Goal: Task Accomplishment & Management: Use online tool/utility

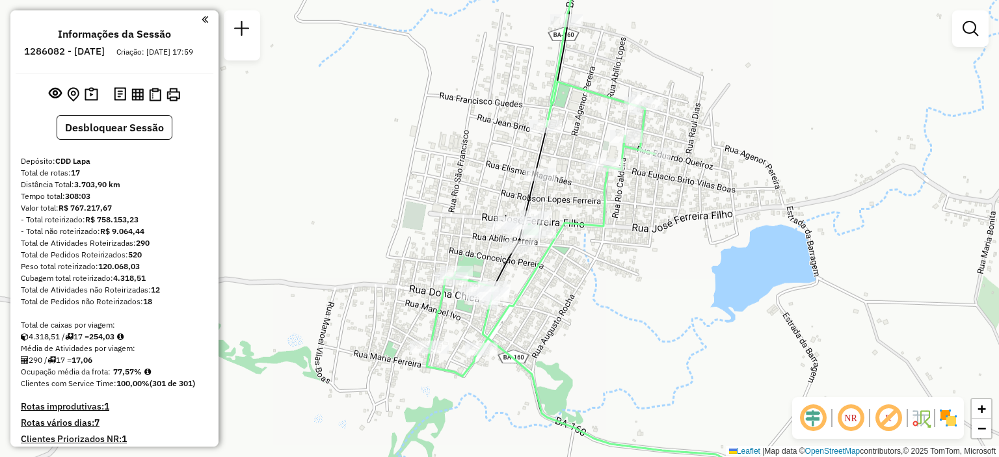
scroll to position [382, 0]
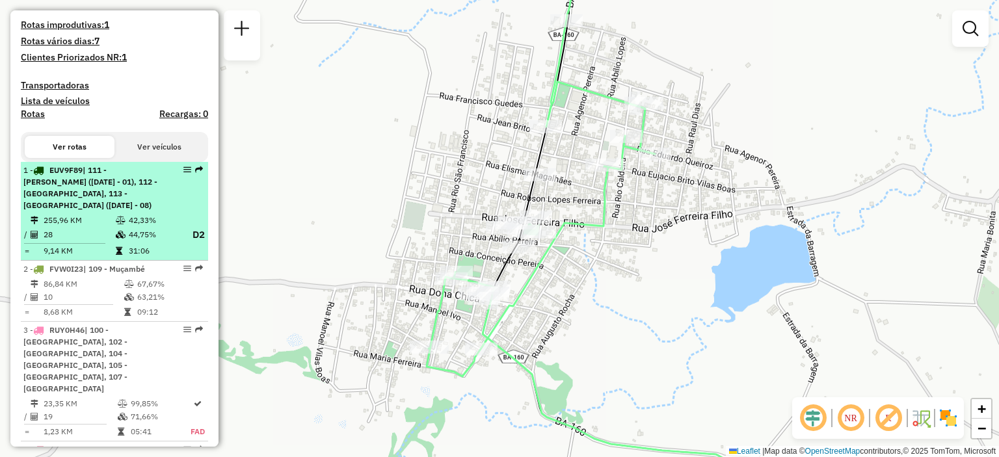
select select "**********"
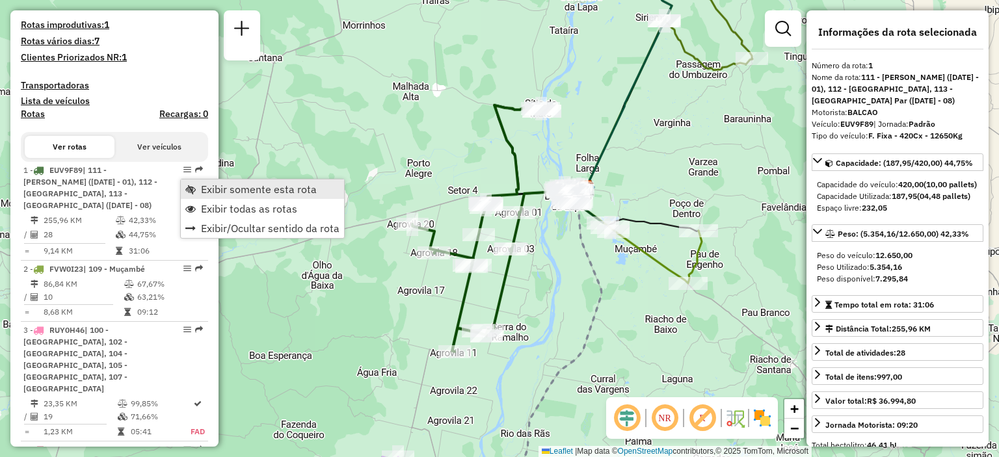
click at [199, 191] on link "Exibir somente esta rota" at bounding box center [262, 189] width 163 height 20
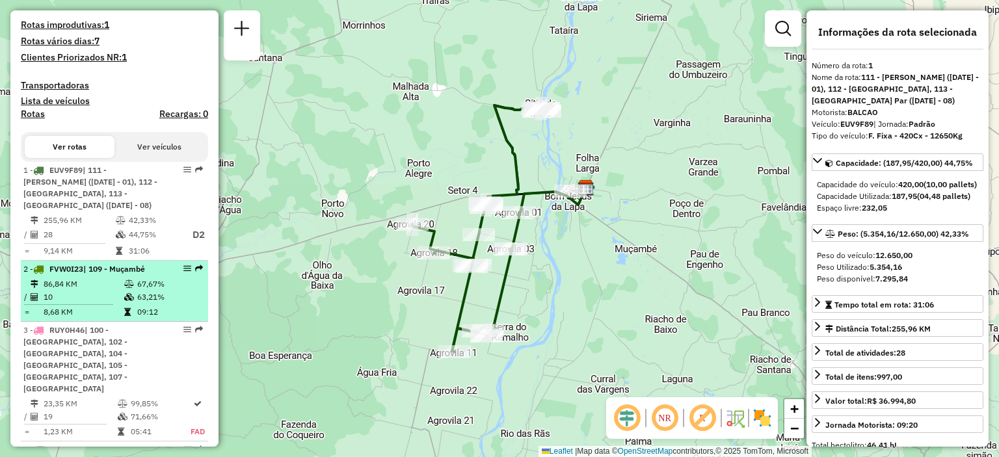
click at [89, 291] on td "86,84 KM" at bounding box center [83, 284] width 81 height 13
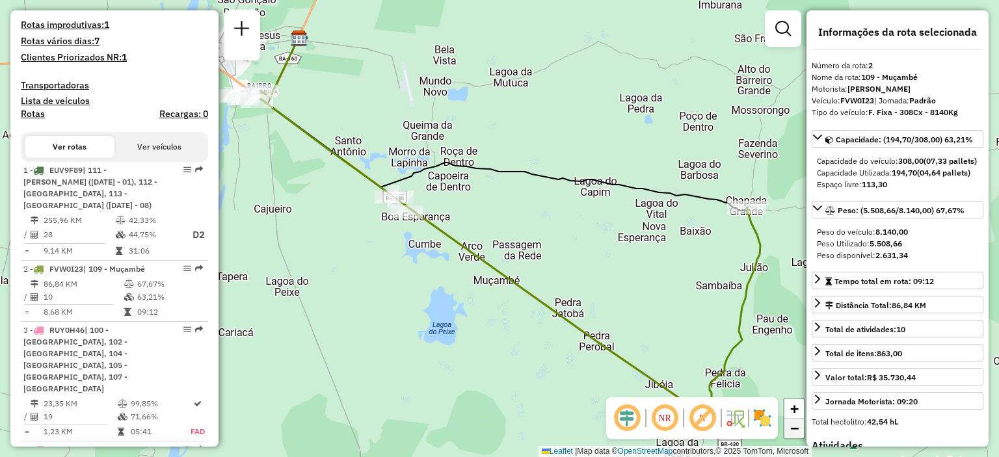
click at [791, 434] on span "−" at bounding box center [794, 428] width 8 height 16
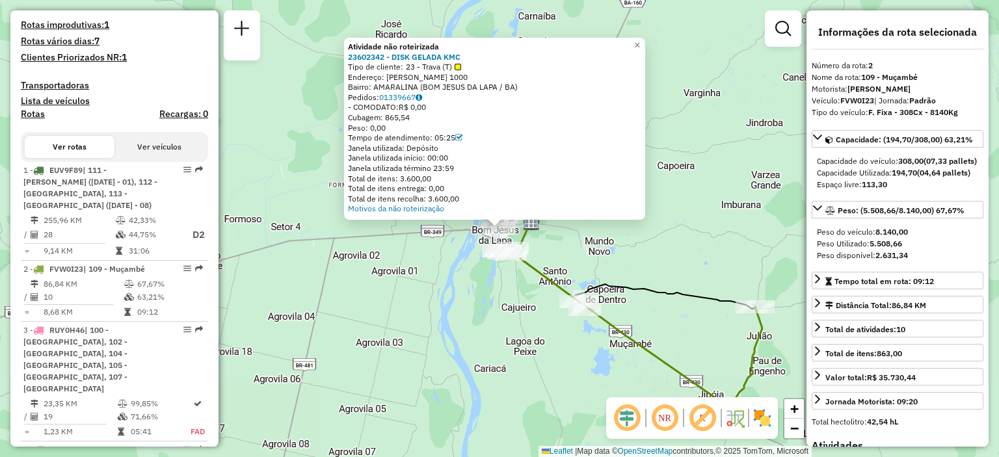
click at [704, 254] on div "Atividade não roteirizada 23602342 - DISK GELADA KMC Tipo de cliente: 23 - Trav…" at bounding box center [499, 228] width 999 height 457
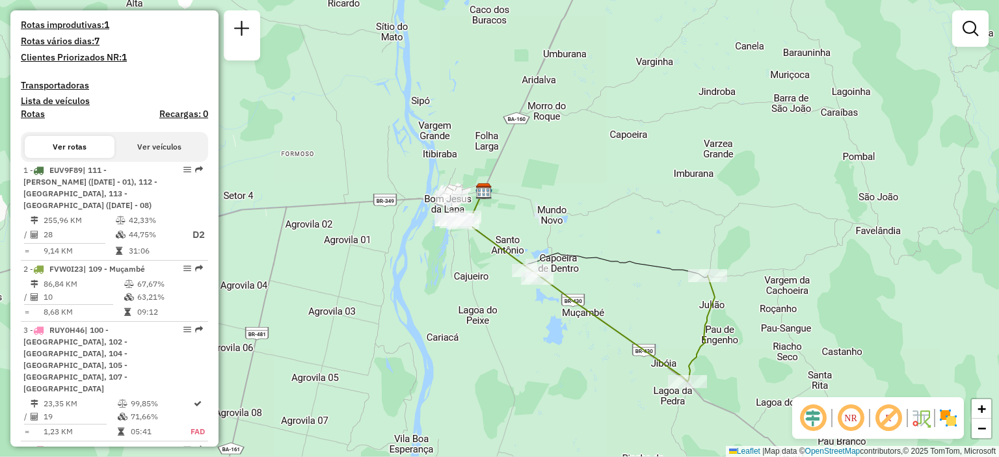
drag, startPoint x: 702, startPoint y: 252, endPoint x: 653, endPoint y: 221, distance: 57.9
click at [653, 221] on div "Janela de atendimento Grade de atendimento Capacidade Transportadoras Veículos …" at bounding box center [499, 228] width 999 height 457
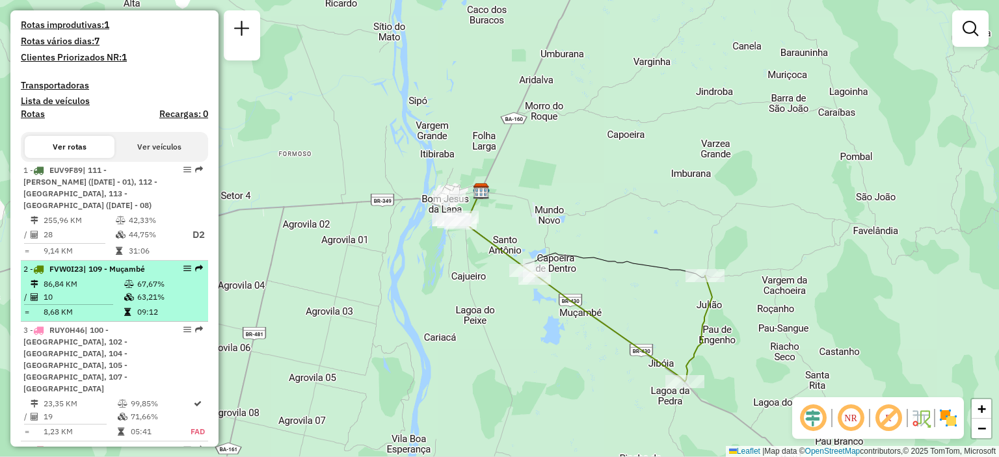
click at [124, 316] on icon at bounding box center [127, 312] width 7 height 8
select select "**********"
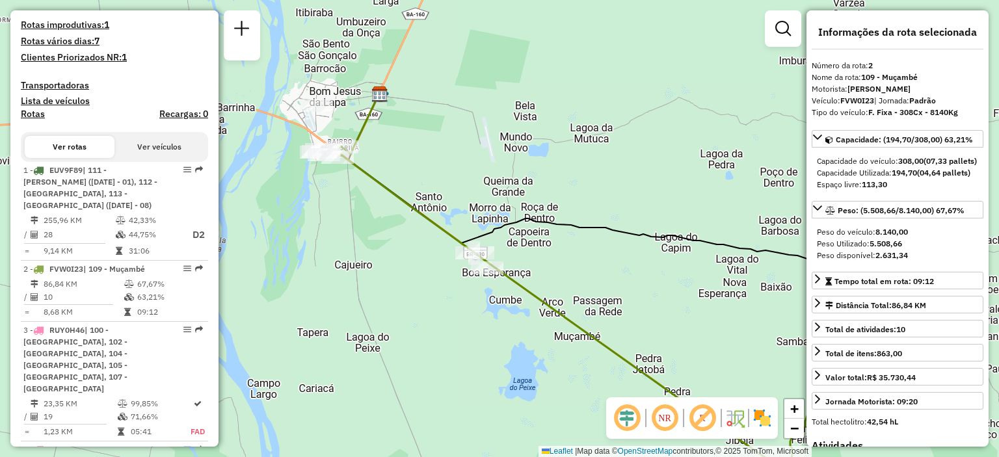
drag, startPoint x: 339, startPoint y: 98, endPoint x: 420, endPoint y: 146, distance: 94.1
click at [420, 146] on div "Janela de atendimento Grade de atendimento Capacidade Transportadoras Veículos …" at bounding box center [499, 228] width 999 height 457
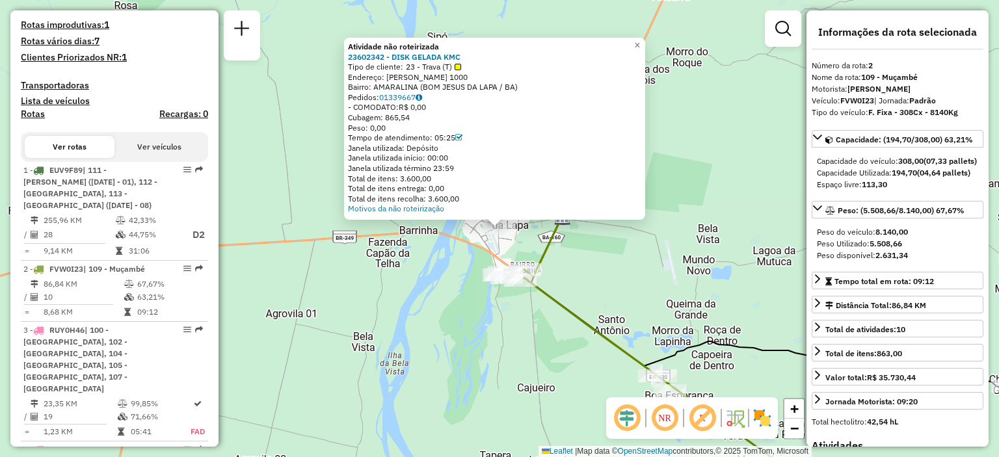
click at [404, 304] on div "Atividade não roteirizada 23602342 - DISK GELADA KMC Tipo de cliente: 23 - Trav…" at bounding box center [499, 228] width 999 height 457
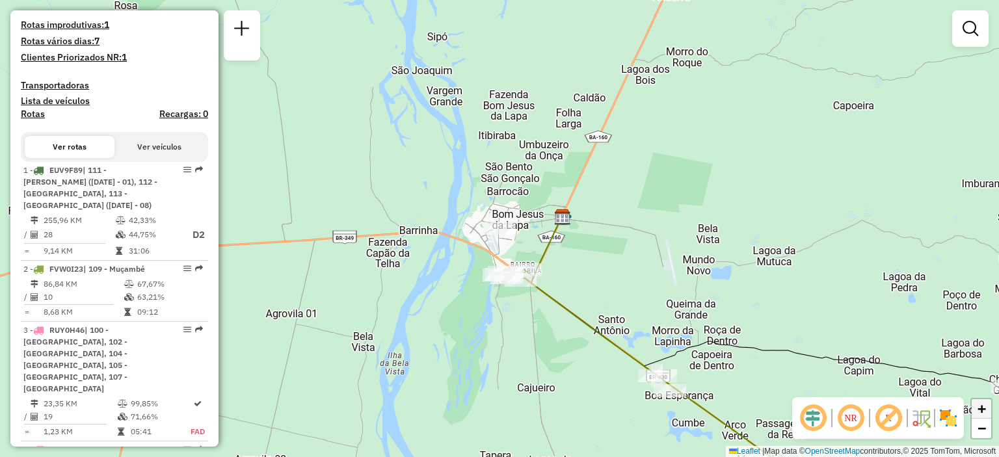
click at [983, 406] on span "+" at bounding box center [981, 409] width 8 height 16
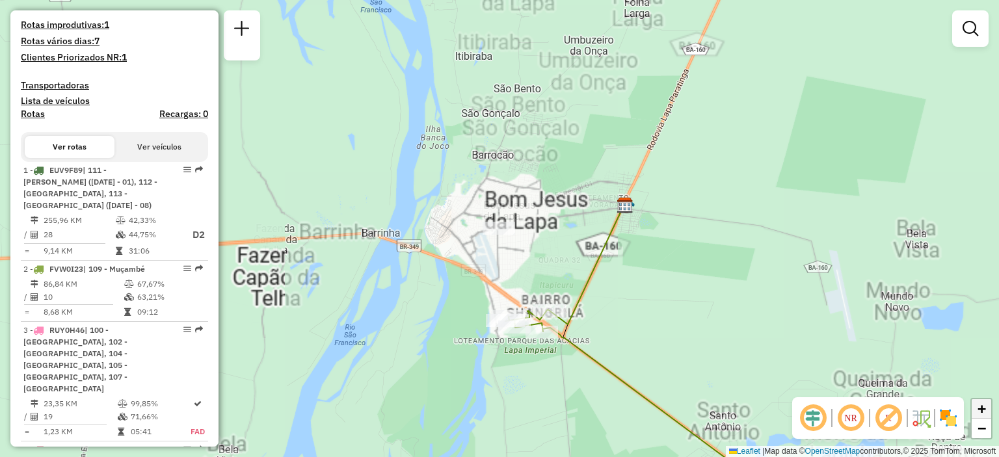
click at [983, 406] on span "+" at bounding box center [981, 409] width 8 height 16
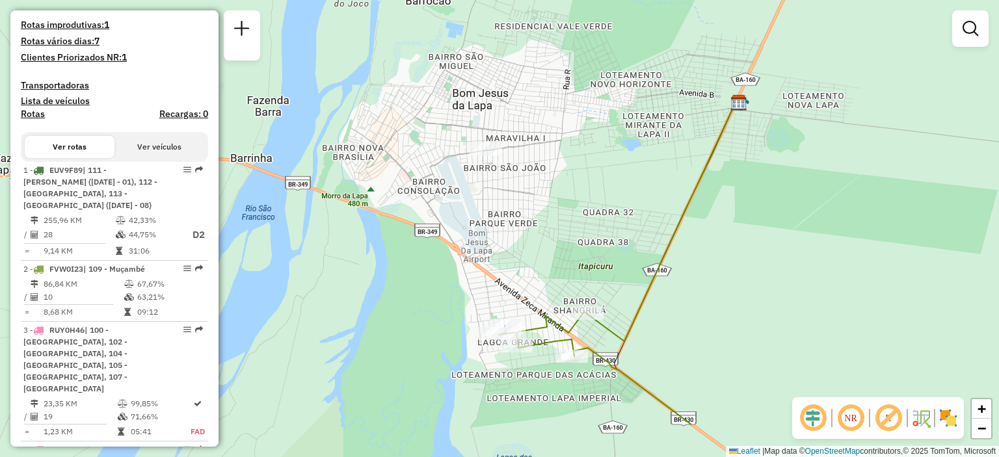
drag, startPoint x: 710, startPoint y: 375, endPoint x: 696, endPoint y: 296, distance: 80.5
click at [697, 296] on div "Janela de atendimento Grade de atendimento Capacidade Transportadoras Veículos …" at bounding box center [499, 228] width 999 height 457
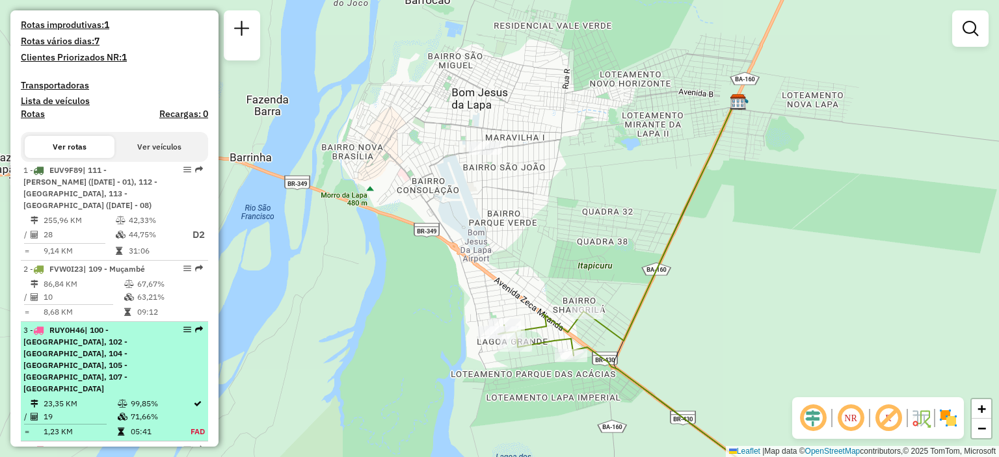
click at [91, 367] on span "| 100 - Lagoa Grande, 102 - Amaralina, 104 - Brasilandia, 105 - Beira Rio, 107 …" at bounding box center [75, 359] width 104 height 68
select select "**********"
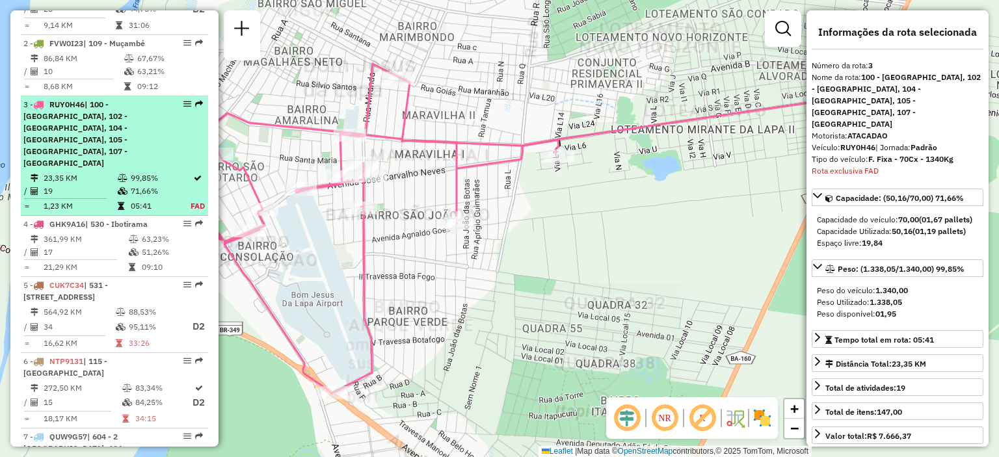
scroll to position [704, 0]
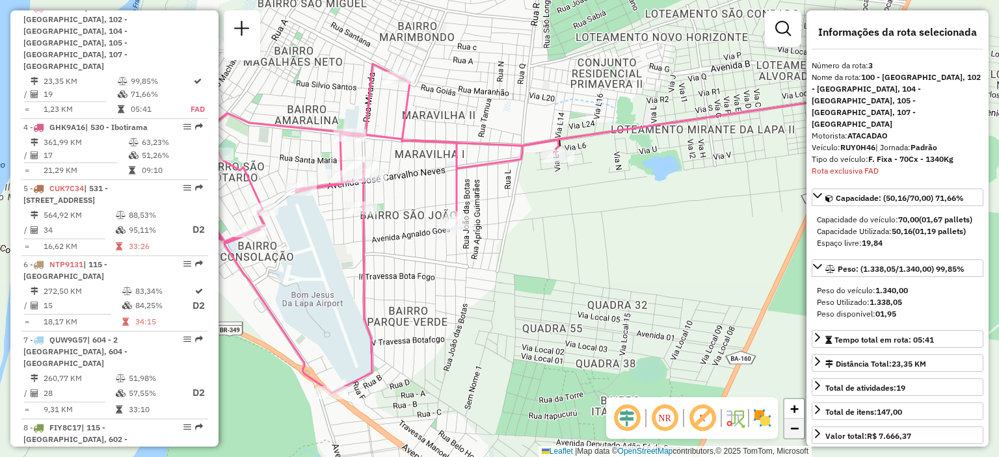
click at [796, 434] on span "−" at bounding box center [794, 428] width 8 height 16
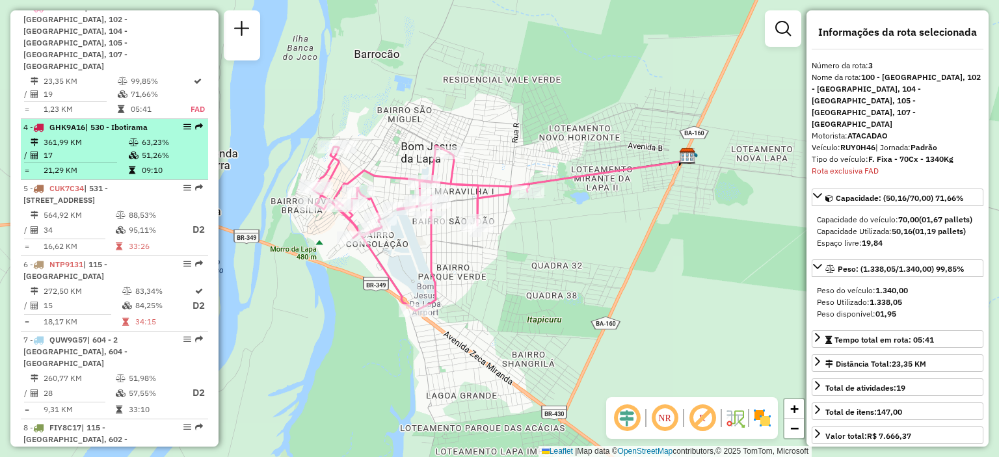
click at [122, 149] on td "17" at bounding box center [85, 155] width 85 height 13
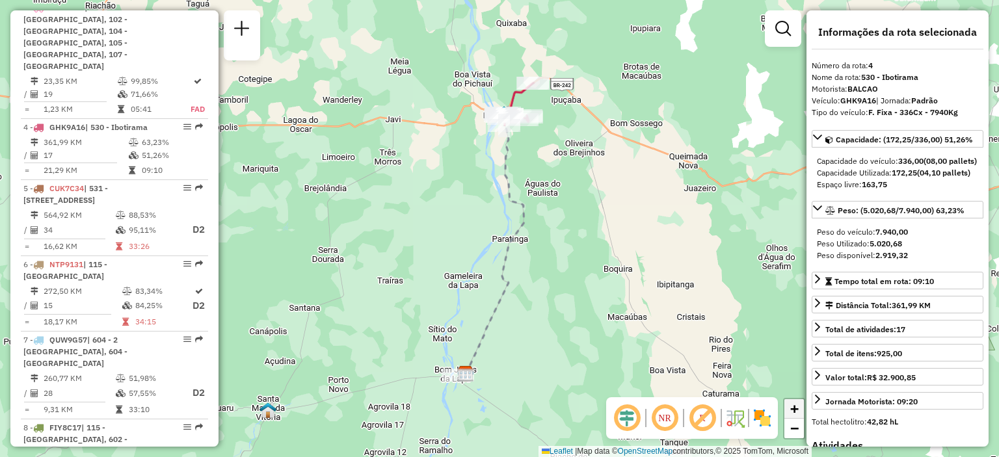
click at [800, 410] on link "+" at bounding box center [794, 409] width 20 height 20
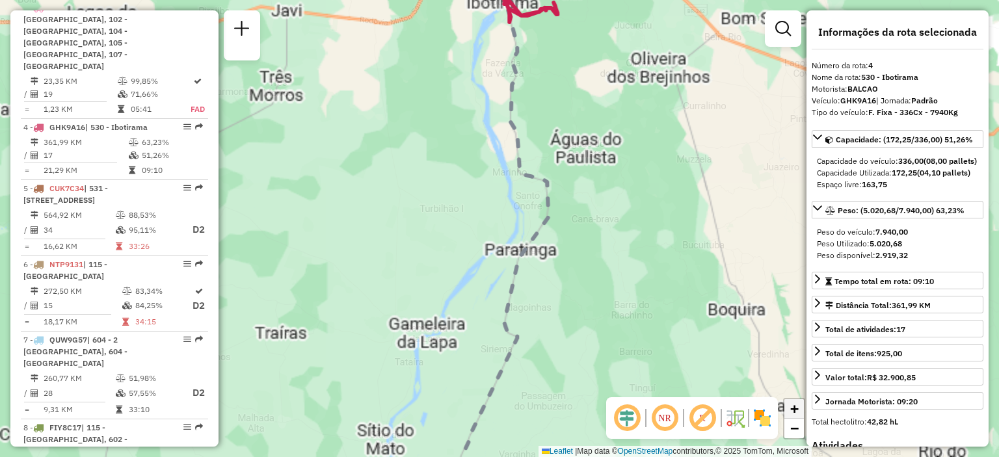
click at [800, 410] on link "+" at bounding box center [794, 409] width 20 height 20
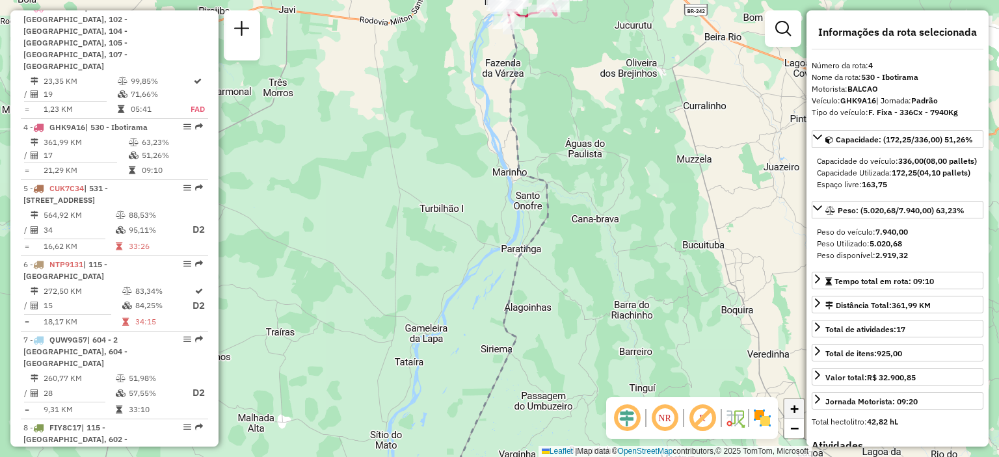
click at [800, 410] on link "+" at bounding box center [794, 409] width 20 height 20
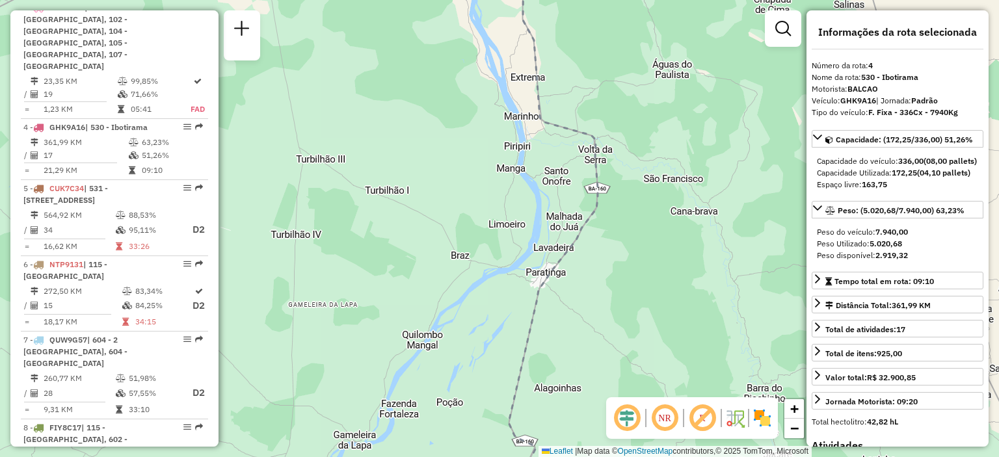
drag, startPoint x: 626, startPoint y: 51, endPoint x: 637, endPoint y: 52, distance: 11.1
click at [637, 52] on div "Janela de atendimento Grade de atendimento Capacidade Transportadoras Veículos …" at bounding box center [499, 228] width 999 height 457
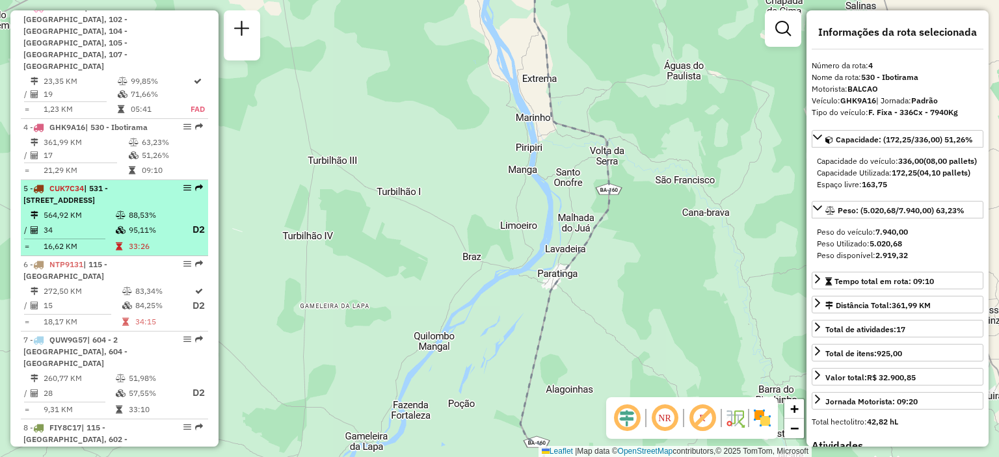
click at [112, 222] on td "34" at bounding box center [79, 230] width 72 height 16
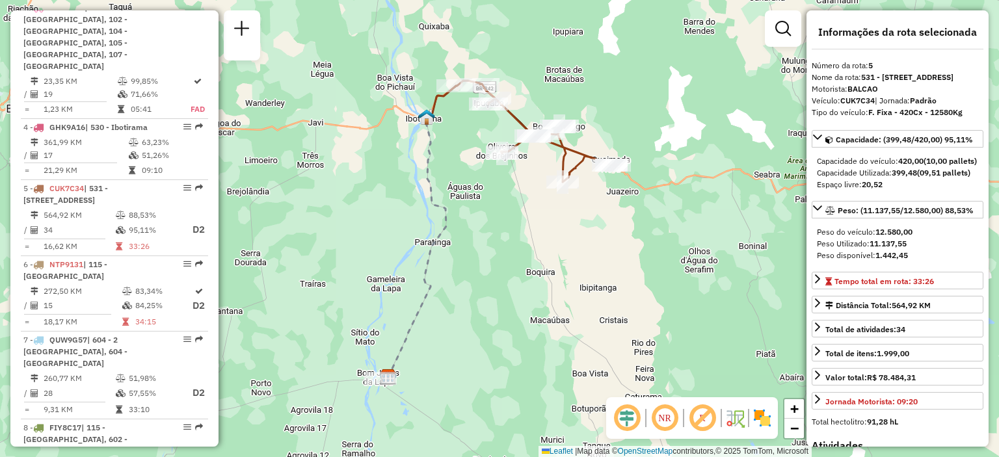
click at [804, 410] on div "+ −" at bounding box center [794, 419] width 22 height 42
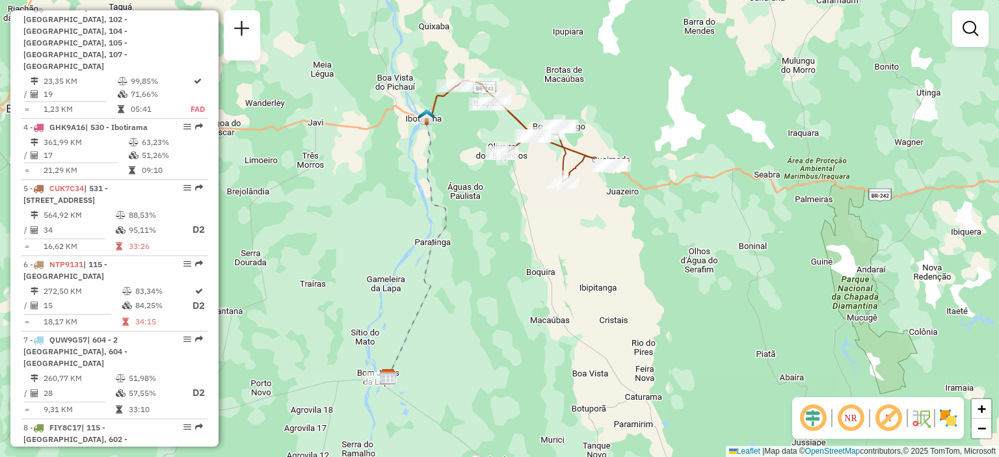
click at [792, 419] on div "NR R" at bounding box center [878, 418] width 172 height 42
click at [650, 275] on div "Janela de atendimento Grade de atendimento Capacidade Transportadoras Veículos …" at bounding box center [499, 228] width 999 height 457
click at [983, 414] on span "+" at bounding box center [981, 409] width 8 height 16
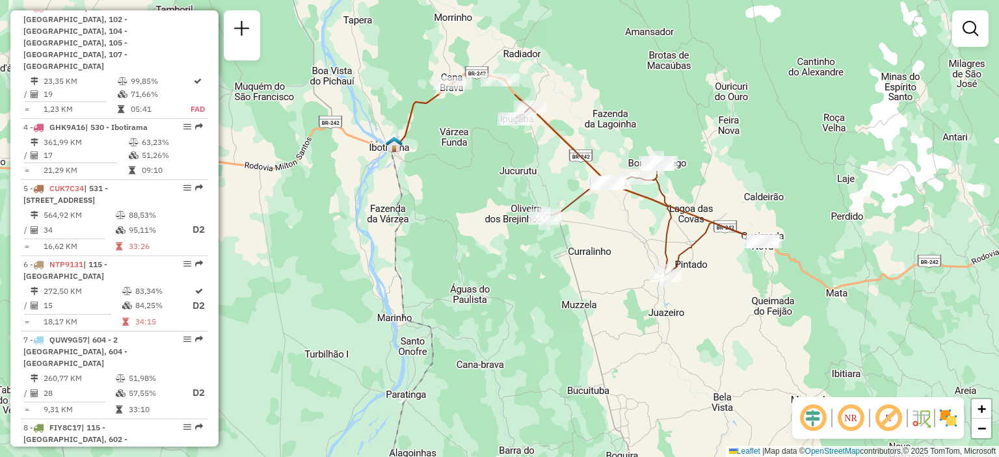
drag, startPoint x: 674, startPoint y: 27, endPoint x: 713, endPoint y: 165, distance: 143.9
click at [713, 165] on div "Janela de atendimento Grade de atendimento Capacidade Transportadoras Veículos …" at bounding box center [499, 228] width 999 height 457
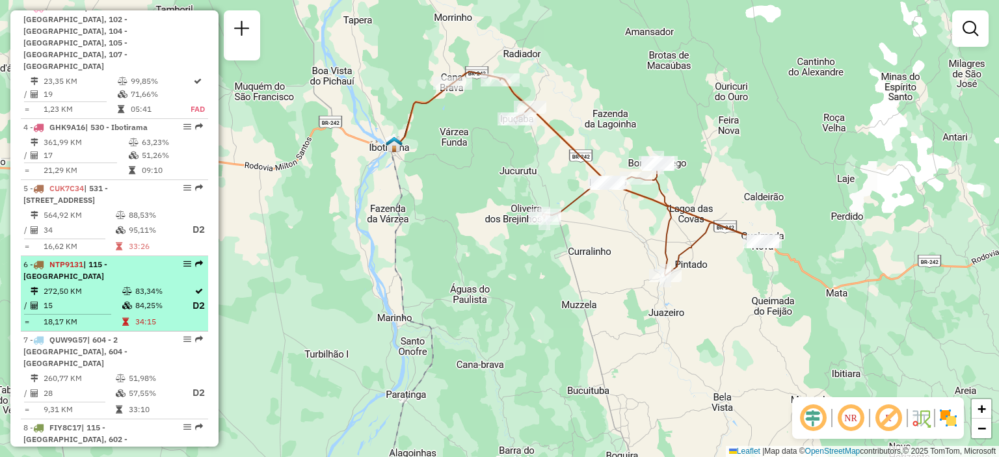
click at [69, 298] on td "15" at bounding box center [82, 306] width 79 height 16
select select "**********"
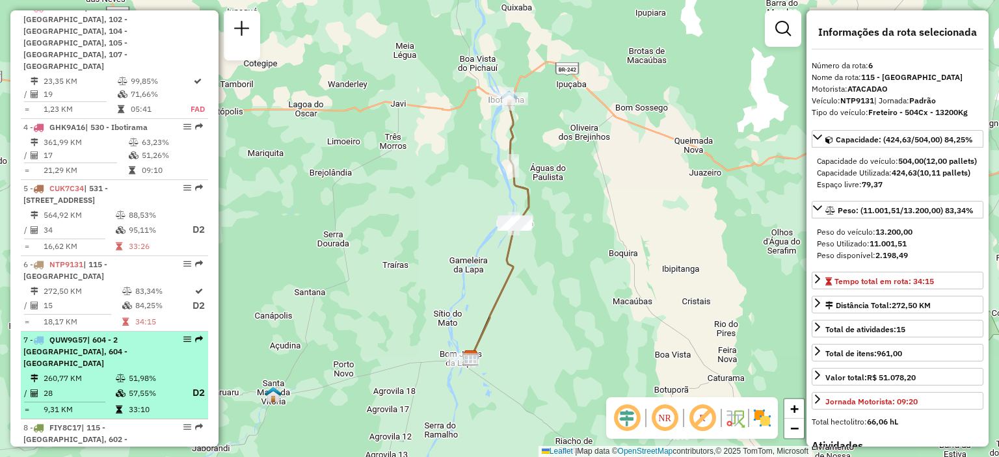
click at [133, 343] on div "7 - QUW9G57 | 604 - 2 Aguas do Paulista, 604 - Volta da Serra" at bounding box center [92, 351] width 138 height 35
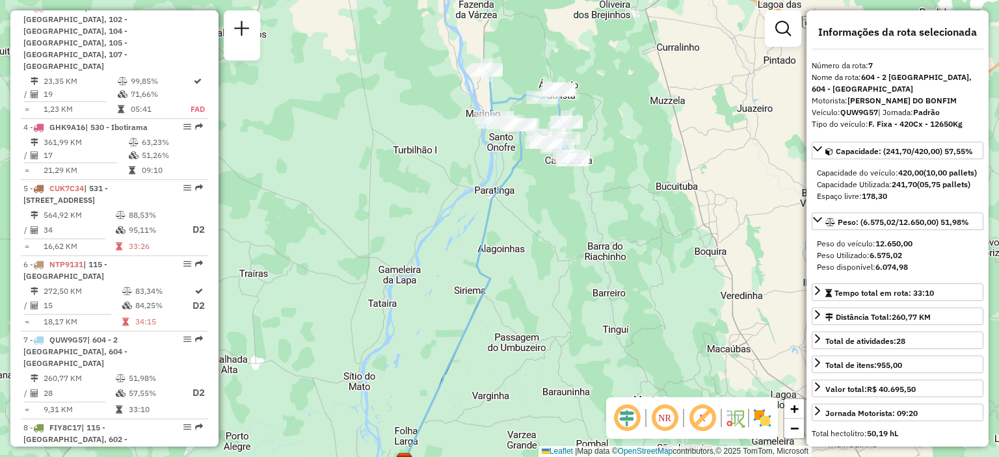
drag, startPoint x: 639, startPoint y: 66, endPoint x: 627, endPoint y: 112, distance: 47.5
click at [627, 111] on div "Janela de atendimento Grade de atendimento Capacidade Transportadoras Veículos …" at bounding box center [499, 228] width 999 height 457
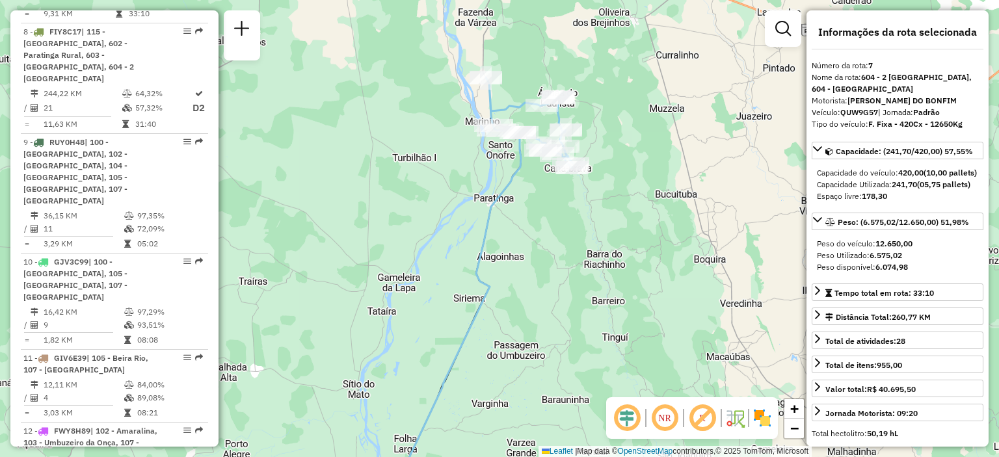
scroll to position [1080, 0]
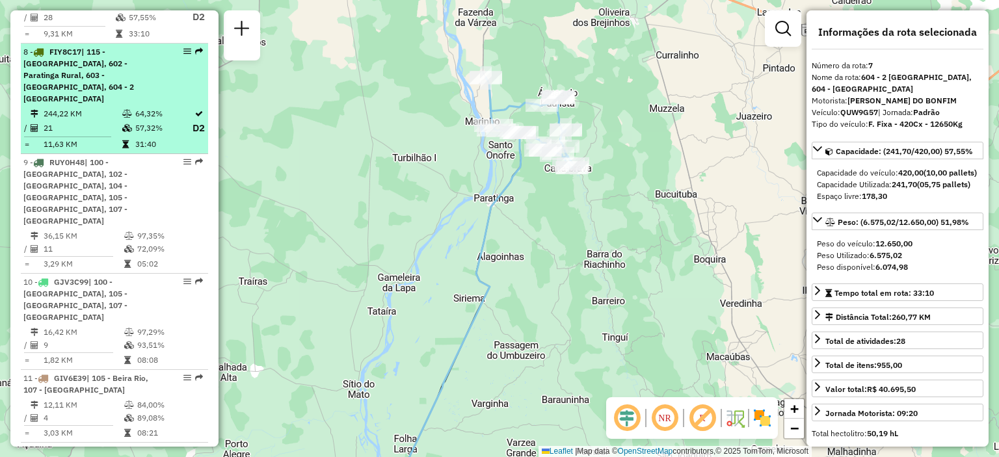
click at [97, 107] on td "244,22 KM" at bounding box center [82, 113] width 79 height 13
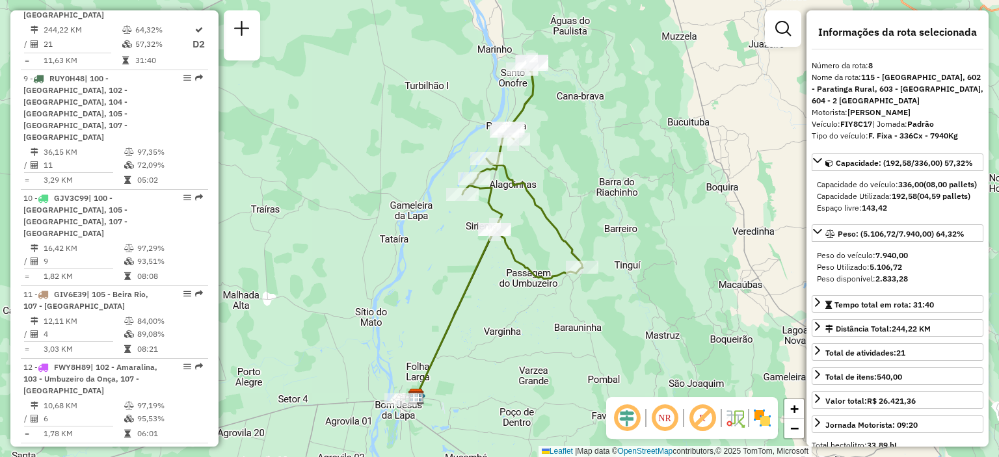
scroll to position [1169, 0]
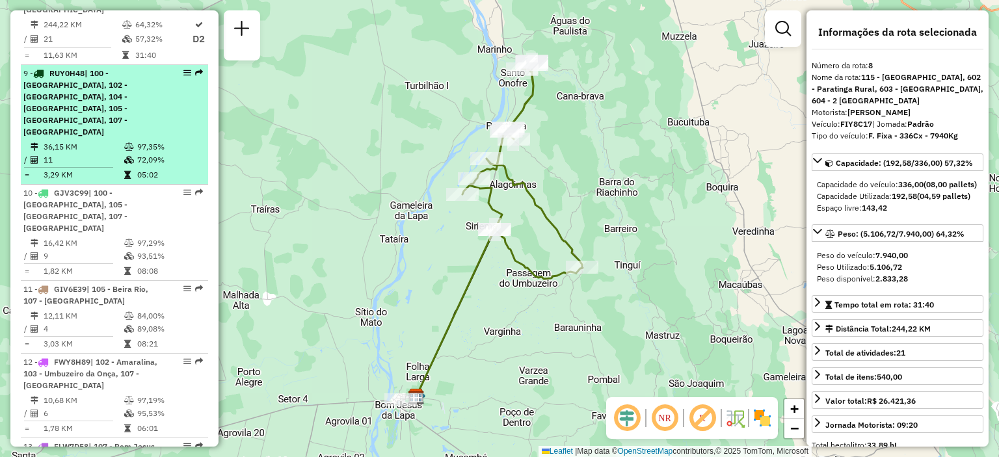
click at [94, 140] on td "36,15 KM" at bounding box center [83, 146] width 81 height 13
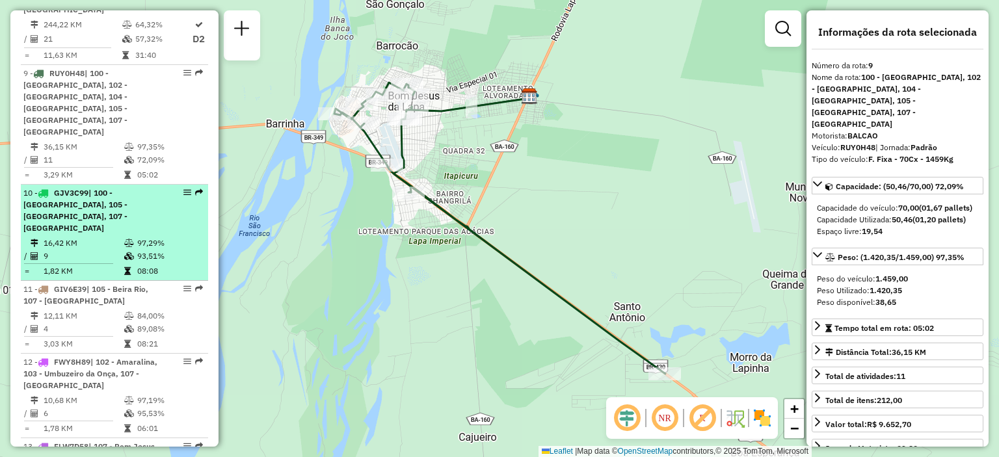
click at [125, 252] on icon at bounding box center [129, 256] width 10 height 8
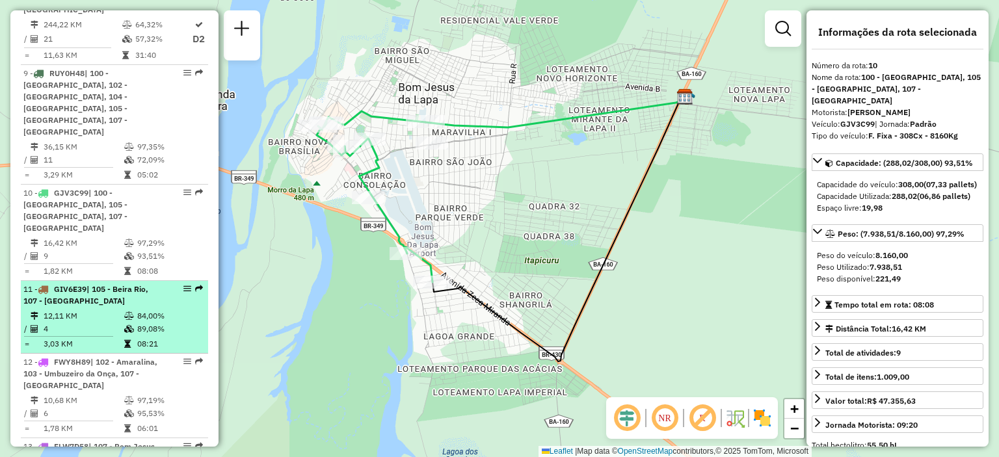
click at [137, 310] on td "84,00%" at bounding box center [170, 316] width 66 height 13
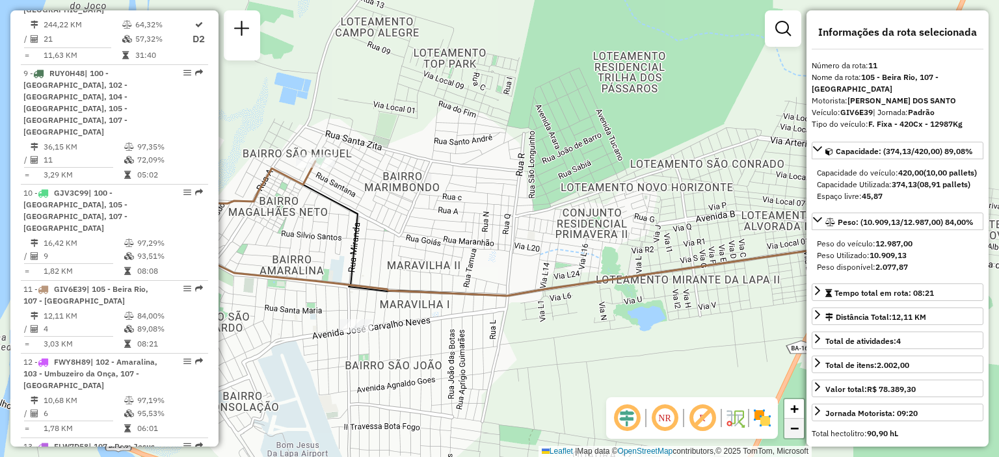
click at [795, 425] on span "−" at bounding box center [794, 428] width 8 height 16
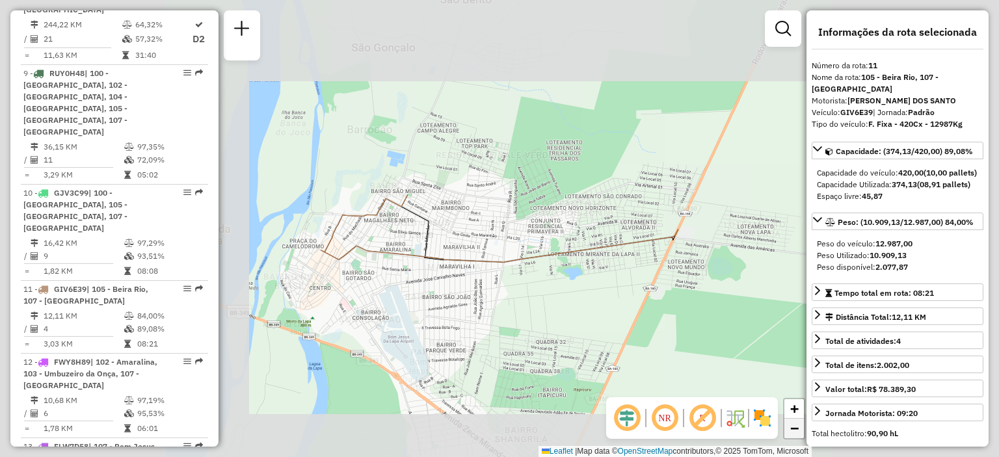
click at [795, 425] on span "−" at bounding box center [794, 428] width 8 height 16
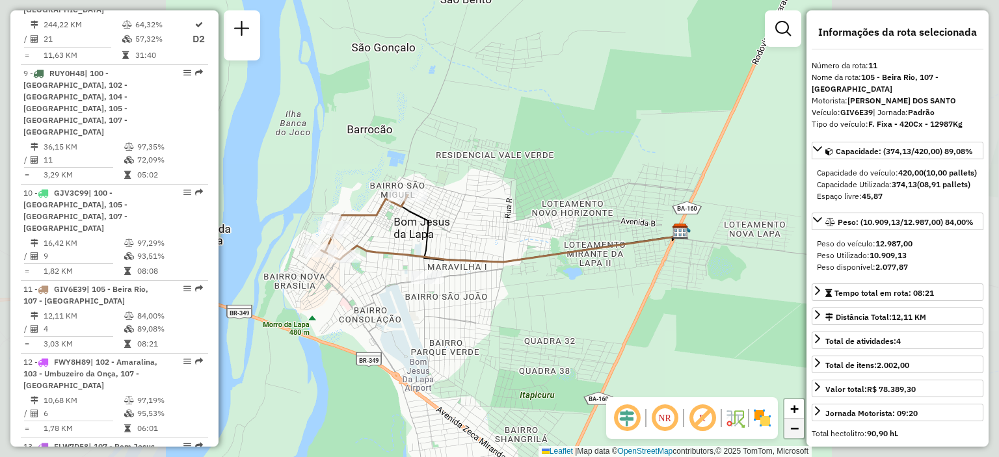
click at [795, 425] on span "−" at bounding box center [794, 428] width 8 height 16
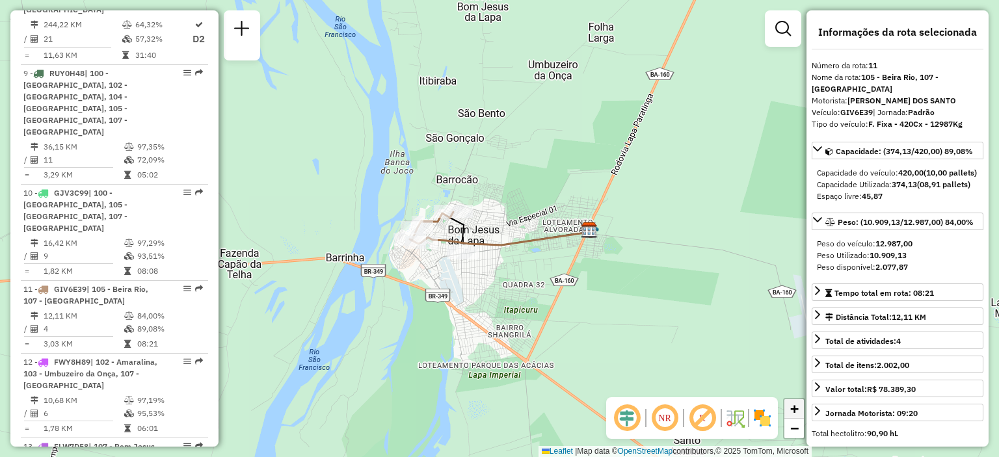
click at [790, 407] on span "+" at bounding box center [794, 409] width 8 height 16
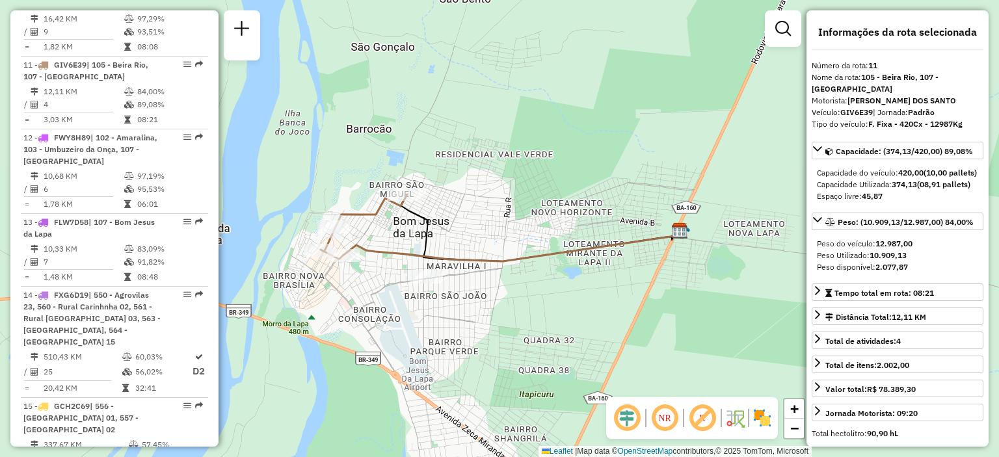
scroll to position [1405, 0]
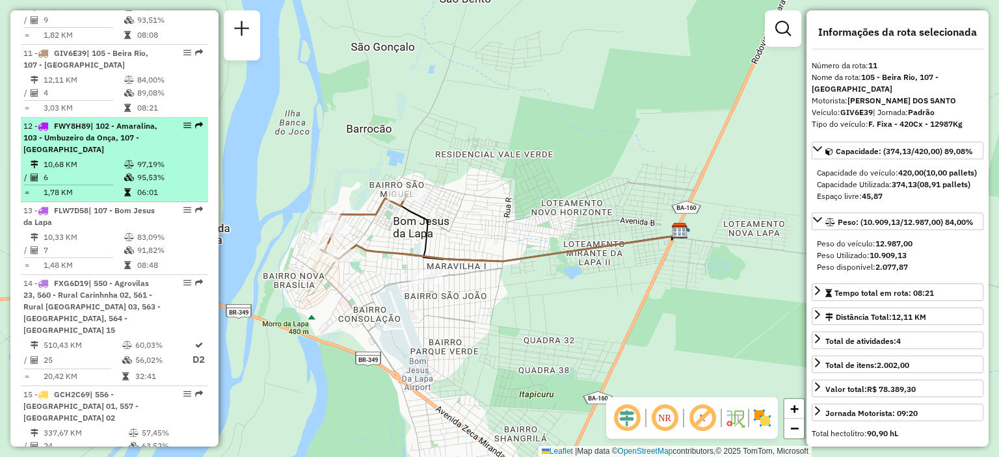
click at [100, 186] on td "1,78 KM" at bounding box center [83, 192] width 81 height 13
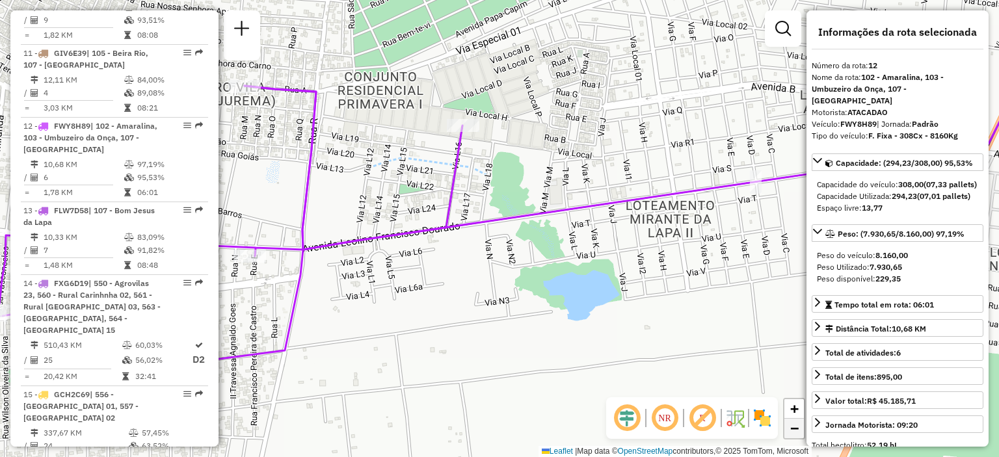
click at [796, 429] on span "−" at bounding box center [794, 428] width 8 height 16
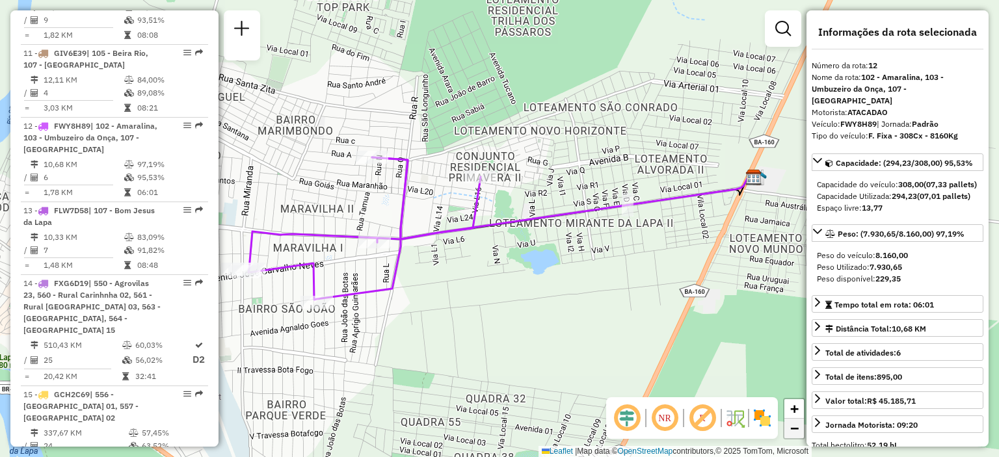
click at [795, 429] on span "−" at bounding box center [794, 428] width 8 height 16
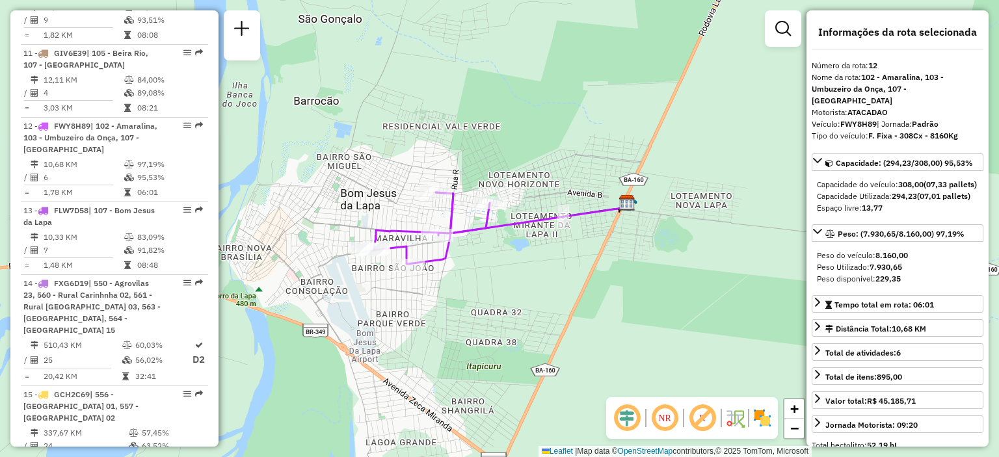
click at [668, 420] on em at bounding box center [664, 418] width 31 height 31
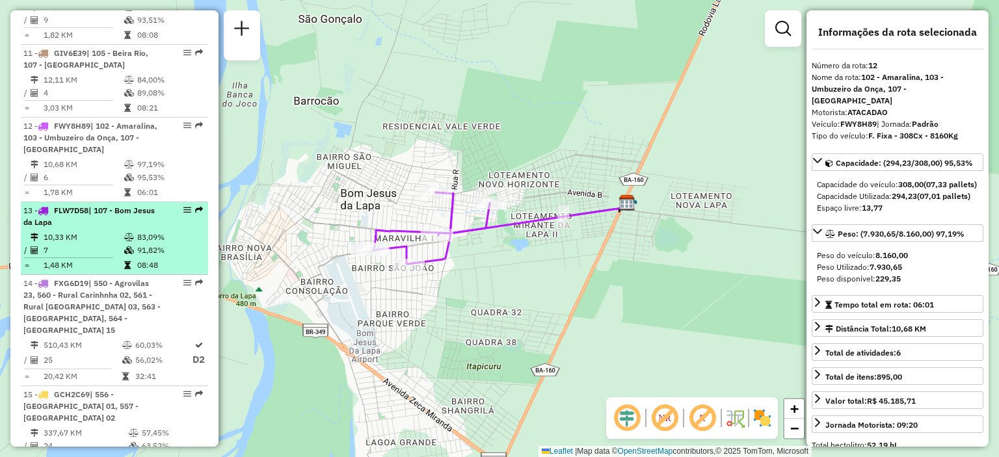
click at [112, 257] on td at bounding box center [73, 258] width 100 height 2
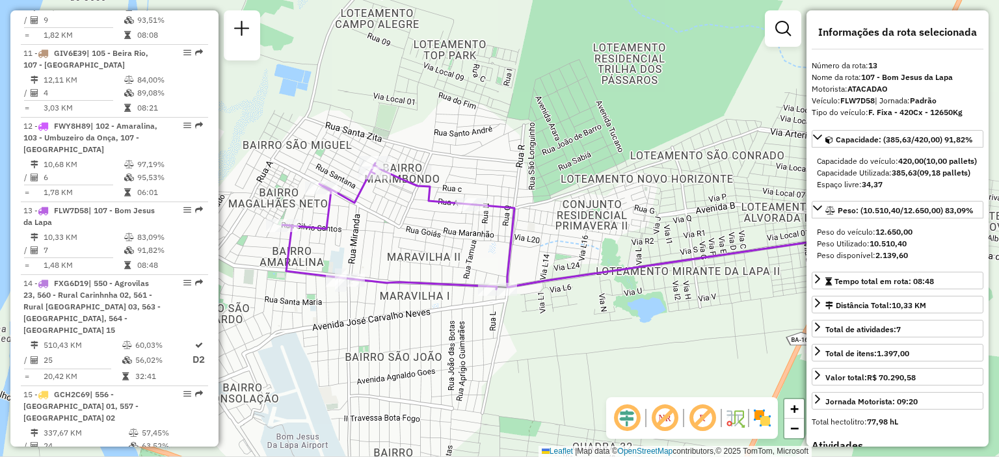
drag, startPoint x: 330, startPoint y: 231, endPoint x: 401, endPoint y: 228, distance: 70.3
click at [401, 228] on div "Janela de atendimento Grade de atendimento Capacidade Transportadoras Veículos …" at bounding box center [499, 228] width 999 height 457
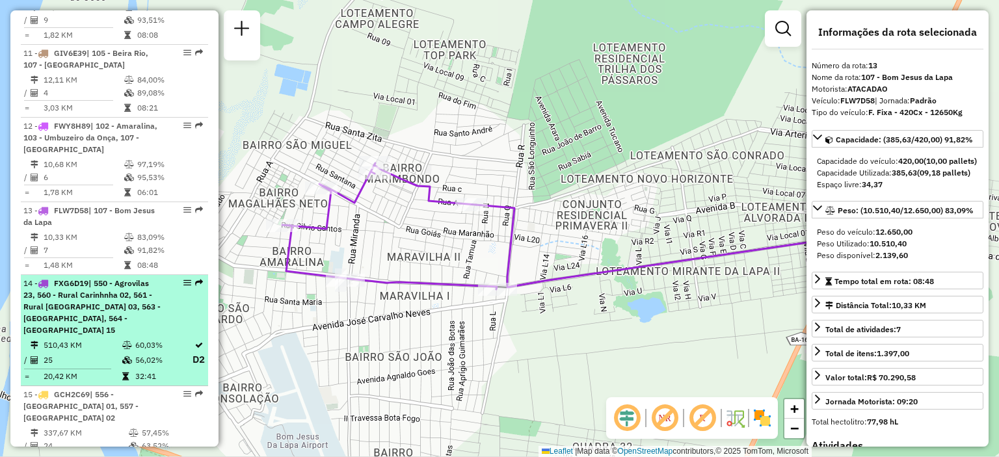
click at [91, 278] on span "| 550 - Agrovilas 23, 560 - Rural Carinhnha 02, 561 - Rural Carinhanha 03, 563 …" at bounding box center [91, 306] width 137 height 57
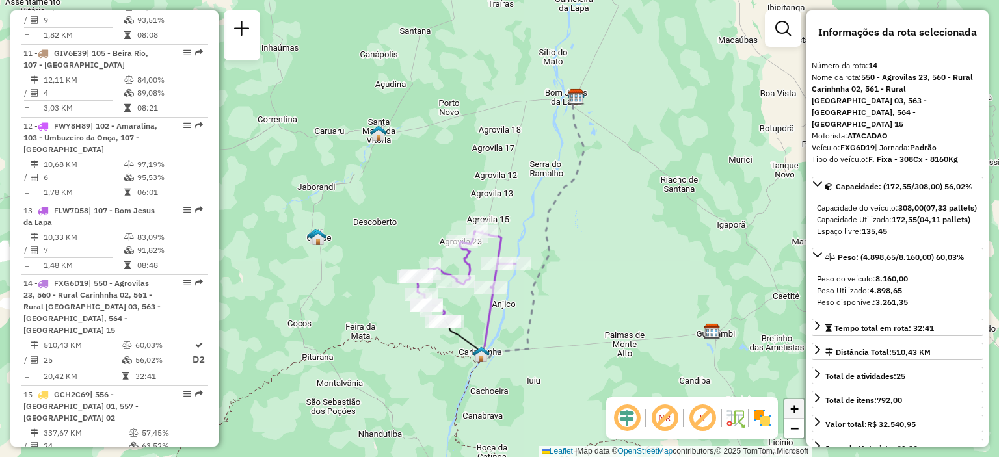
click at [795, 412] on span "+" at bounding box center [794, 409] width 8 height 16
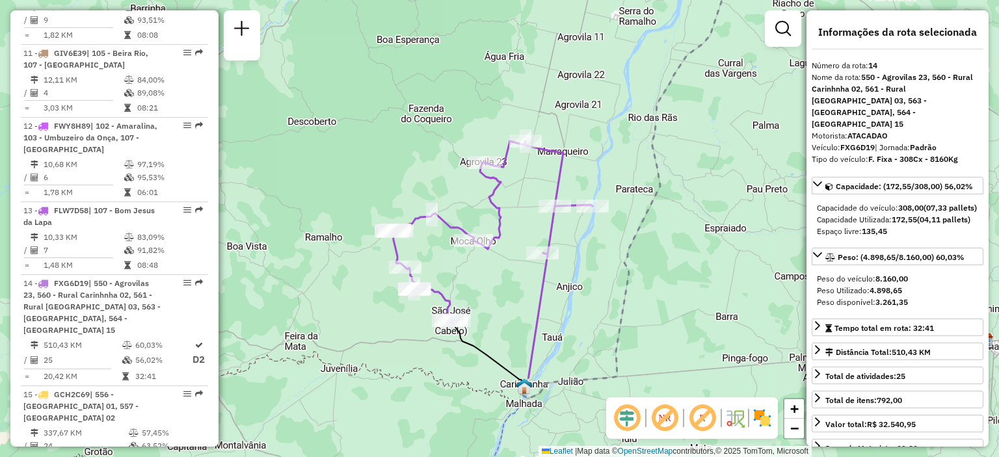
drag, startPoint x: 562, startPoint y: 381, endPoint x: 624, endPoint y: 287, distance: 112.2
click at [624, 287] on icon at bounding box center [625, 135] width 208 height 527
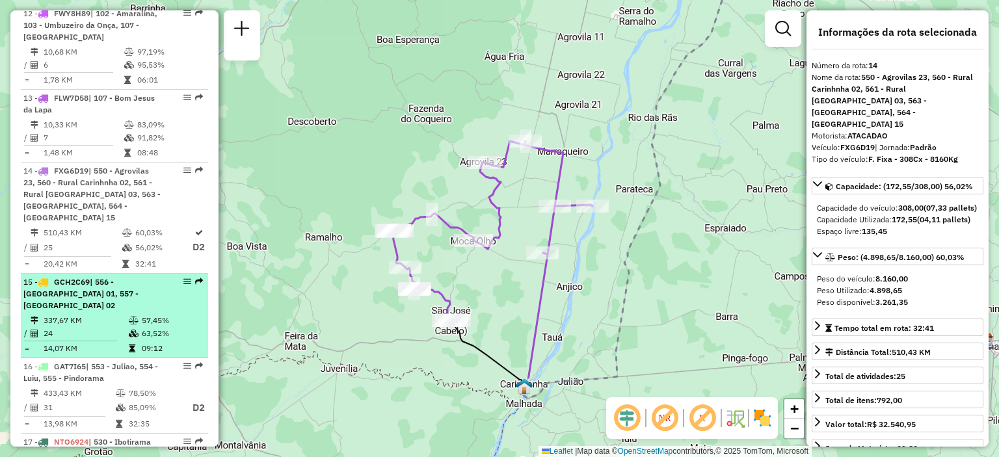
click at [106, 277] on span "| 556 - Carinhanha 01, 557 - Carinhanha 02" at bounding box center [80, 293] width 115 height 33
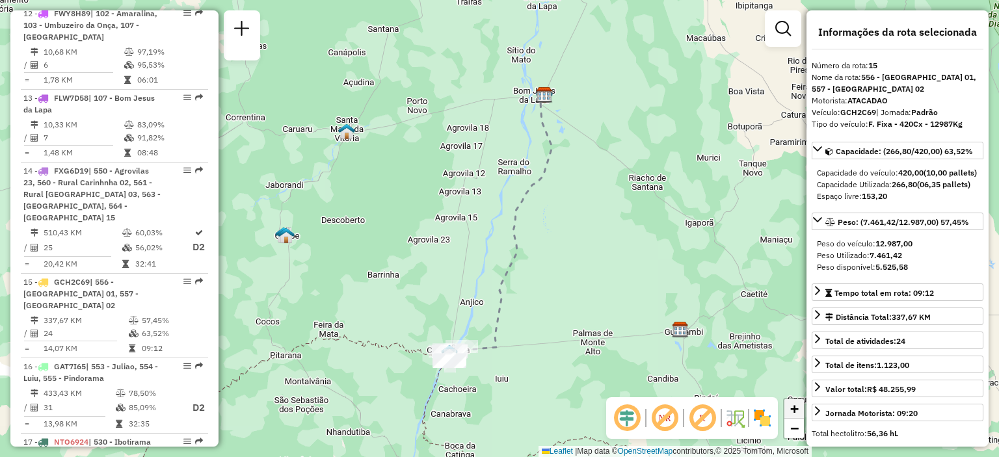
click at [792, 408] on span "+" at bounding box center [794, 409] width 8 height 16
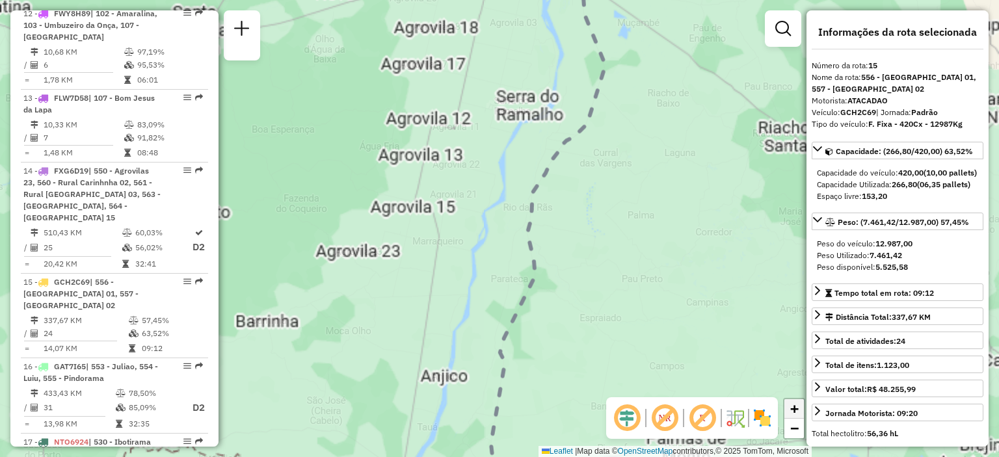
click at [792, 408] on span "+" at bounding box center [794, 409] width 8 height 16
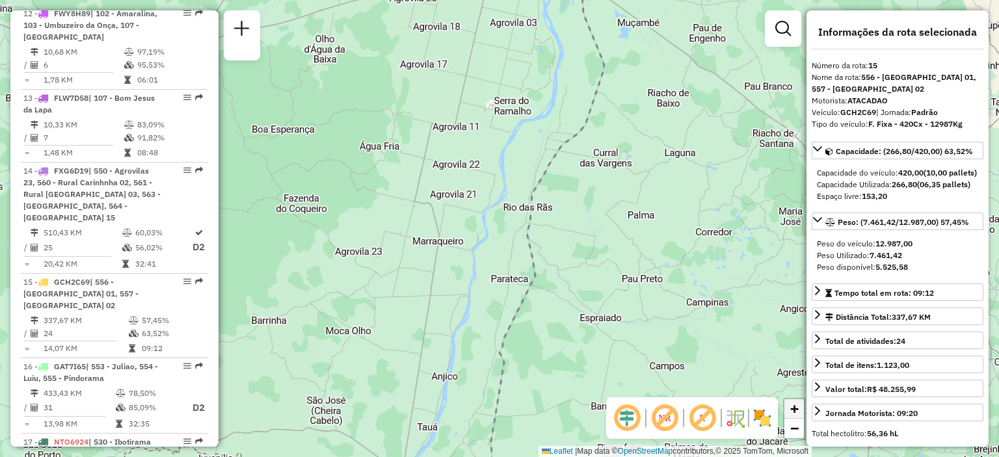
click at [792, 408] on span "+" at bounding box center [794, 409] width 8 height 16
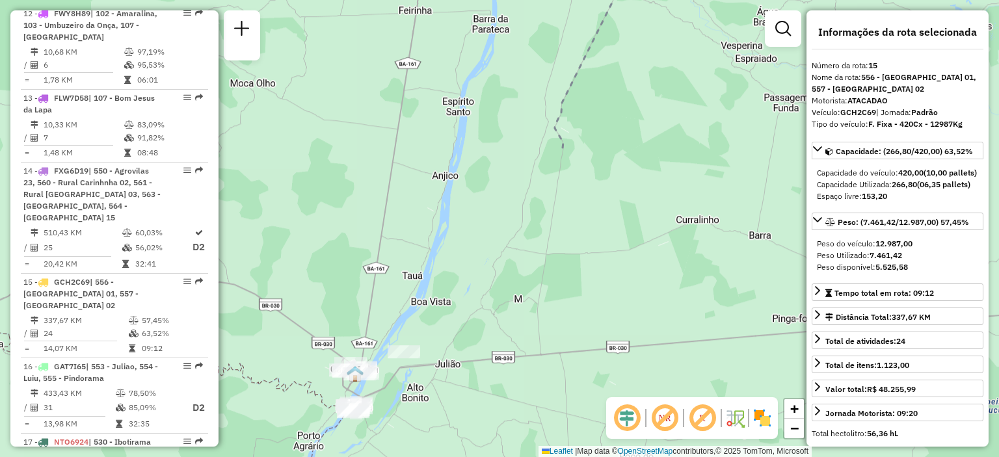
drag, startPoint x: 559, startPoint y: 345, endPoint x: 613, endPoint y: -6, distance: 354.5
click at [613, 0] on html "Aguarde... Pop-up bloqueado! Seu navegador bloqueou automáticamente a abertura …" at bounding box center [499, 228] width 999 height 457
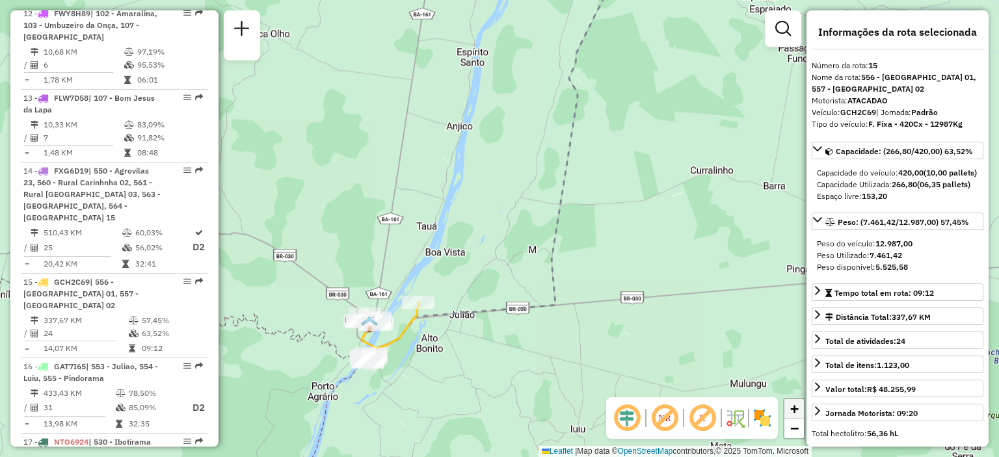
click at [799, 410] on link "+" at bounding box center [794, 409] width 20 height 20
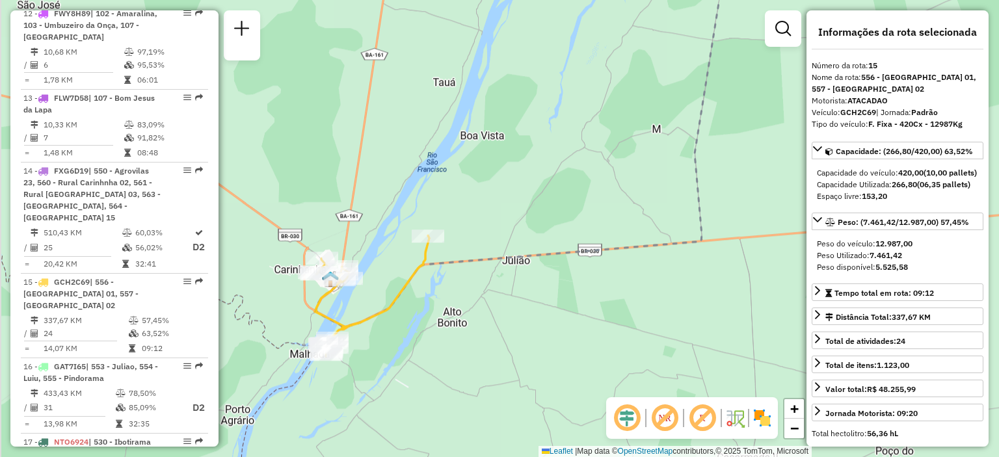
drag, startPoint x: 399, startPoint y: 378, endPoint x: 489, endPoint y: 238, distance: 166.5
click at [489, 238] on div "Janela de atendimento Grade de atendimento Capacidade Transportadoras Veículos …" at bounding box center [499, 228] width 999 height 457
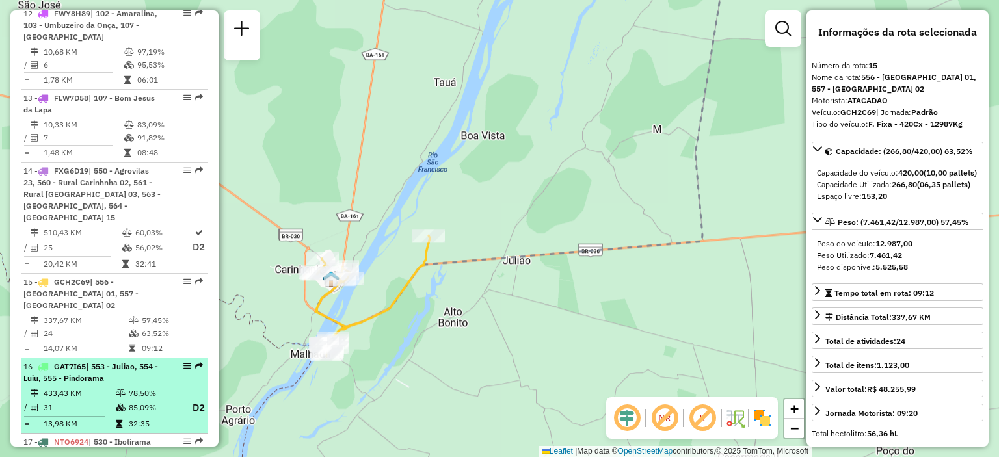
click at [95, 400] on td "31" at bounding box center [79, 408] width 72 height 16
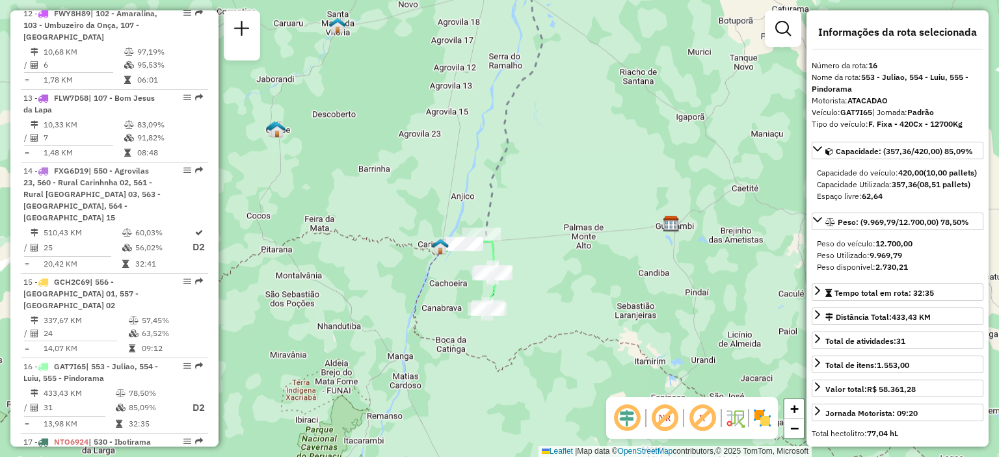
drag, startPoint x: 433, startPoint y: 365, endPoint x: 427, endPoint y: 278, distance: 86.7
click at [427, 278] on div "Janela de atendimento Grade de atendimento Capacidade Transportadoras Veículos …" at bounding box center [499, 228] width 999 height 457
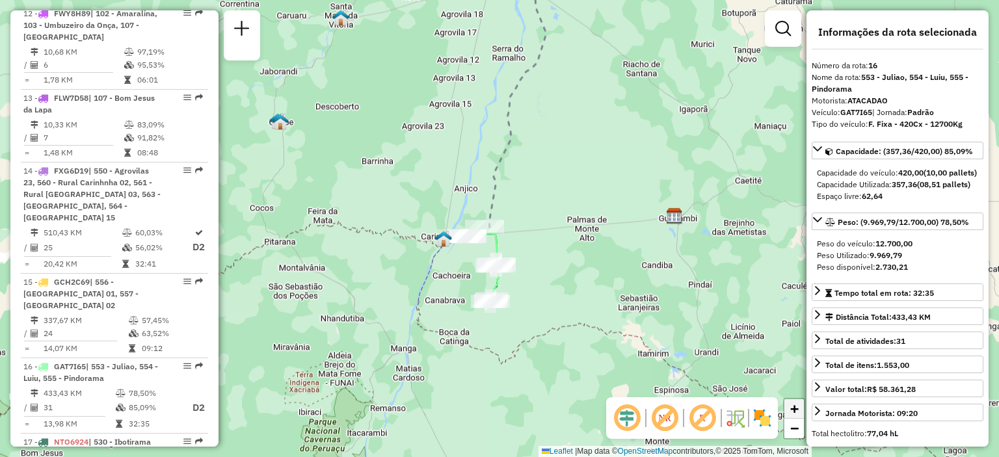
click at [796, 418] on link "+" at bounding box center [794, 409] width 20 height 20
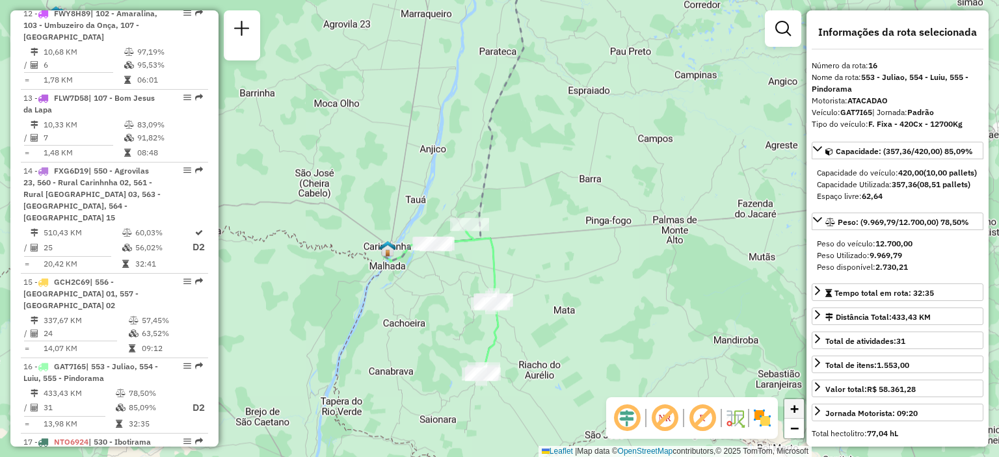
click at [796, 409] on span "+" at bounding box center [794, 409] width 8 height 16
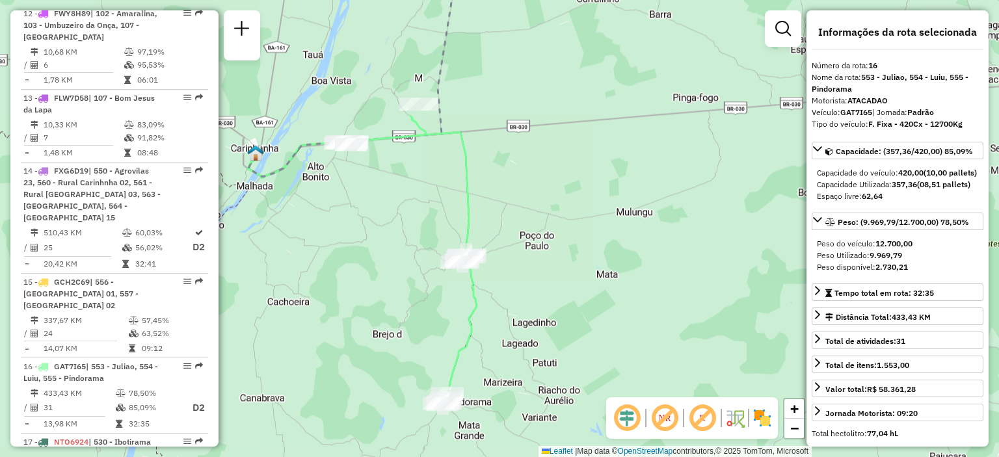
drag, startPoint x: 603, startPoint y: 312, endPoint x: 579, endPoint y: 193, distance: 121.4
click at [583, 196] on div "Janela de atendimento Grade de atendimento Capacidade Transportadoras Veículos …" at bounding box center [499, 228] width 999 height 457
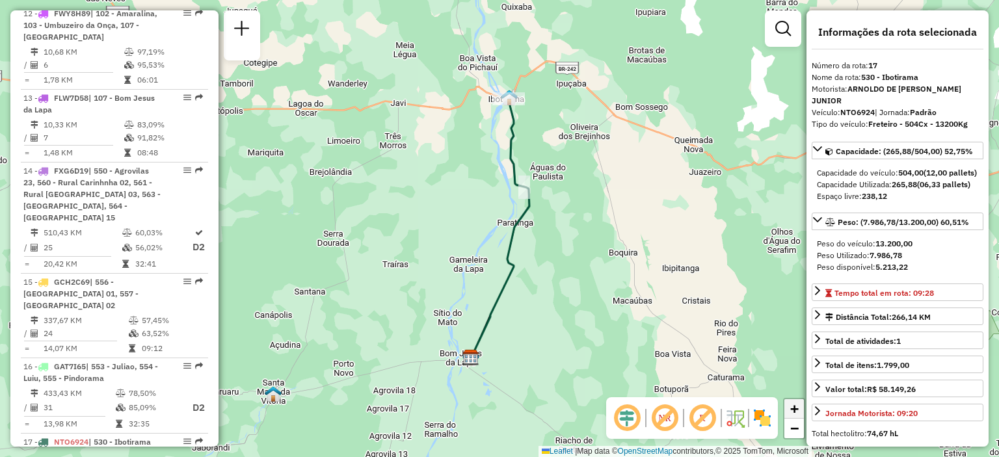
click at [795, 411] on span "+" at bounding box center [794, 409] width 8 height 16
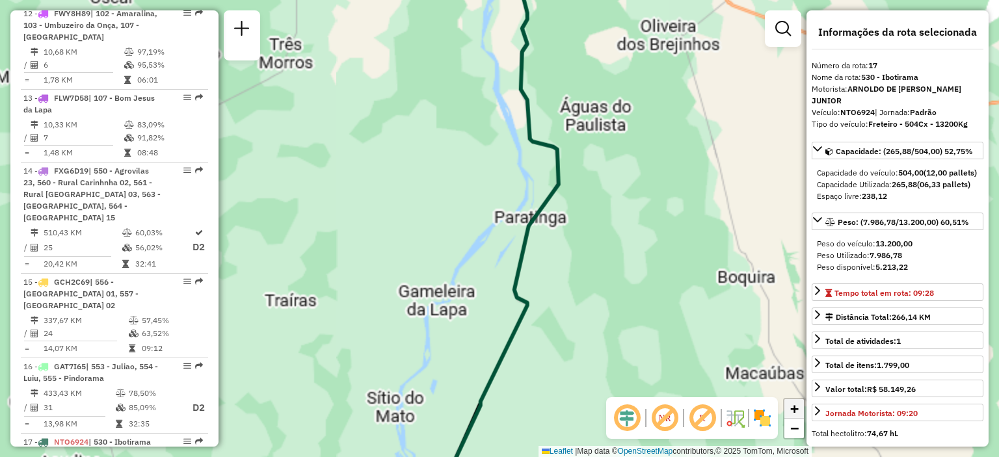
click at [795, 411] on span "+" at bounding box center [794, 409] width 8 height 16
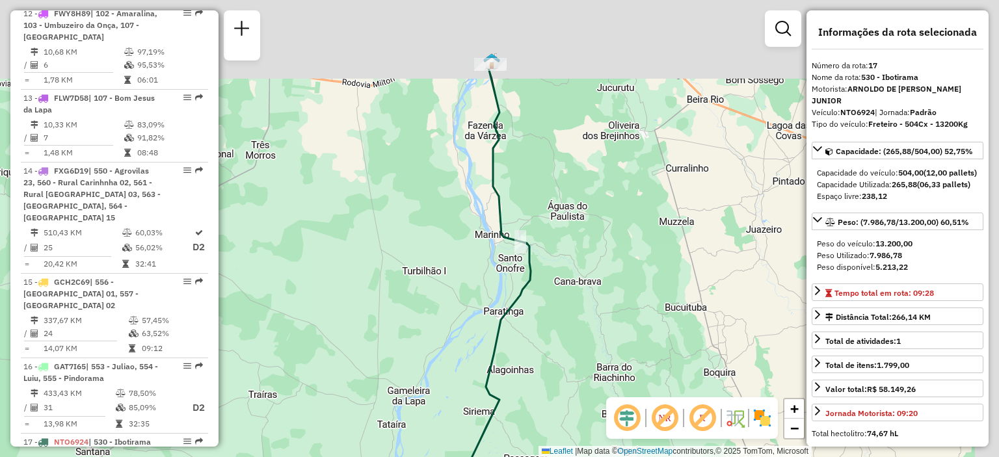
drag, startPoint x: 603, startPoint y: 53, endPoint x: 575, endPoint y: 163, distance: 114.0
click at [575, 163] on div "Janela de atendimento Grade de atendimento Capacidade Transportadoras Veículos …" at bounding box center [499, 228] width 999 height 457
